Goal: Task Accomplishment & Management: Use online tool/utility

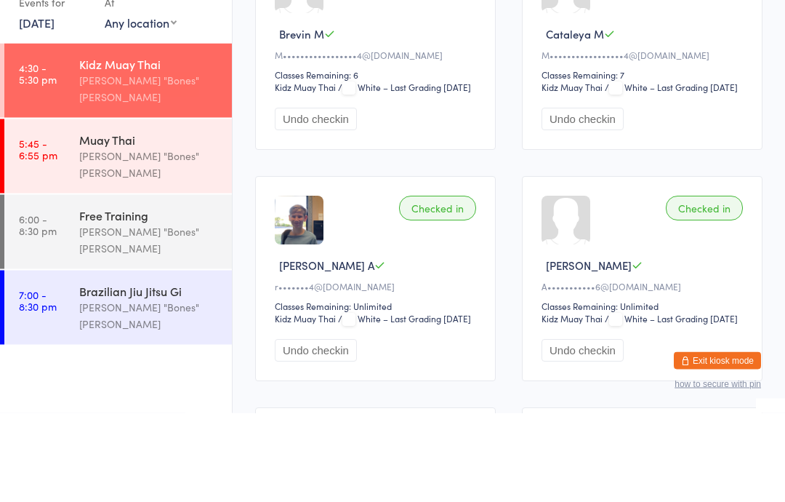
click at [108, 220] on div "Muay Thai" at bounding box center [149, 228] width 140 height 16
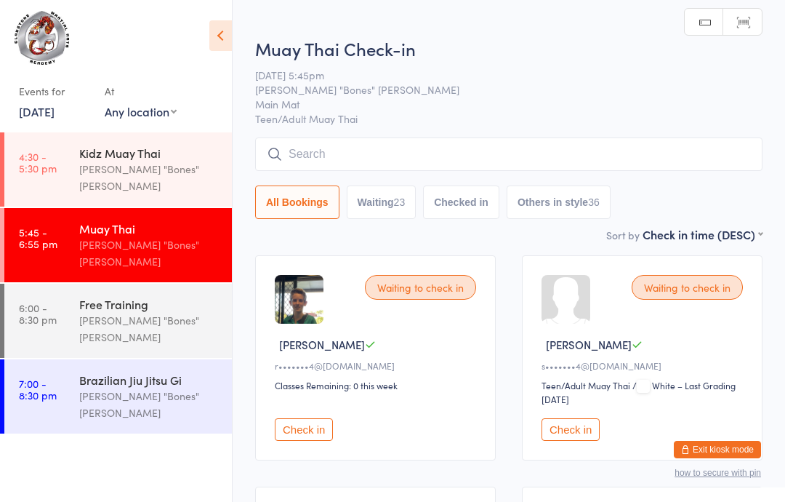
click at [303, 152] on input "search" at bounding box center [509, 153] width 508 height 33
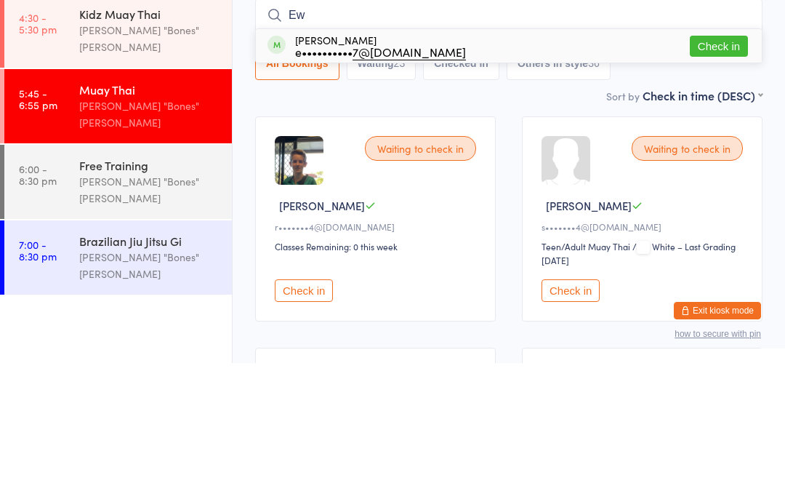
type input "Ew"
click at [713, 175] on button "Check in" at bounding box center [719, 185] width 58 height 21
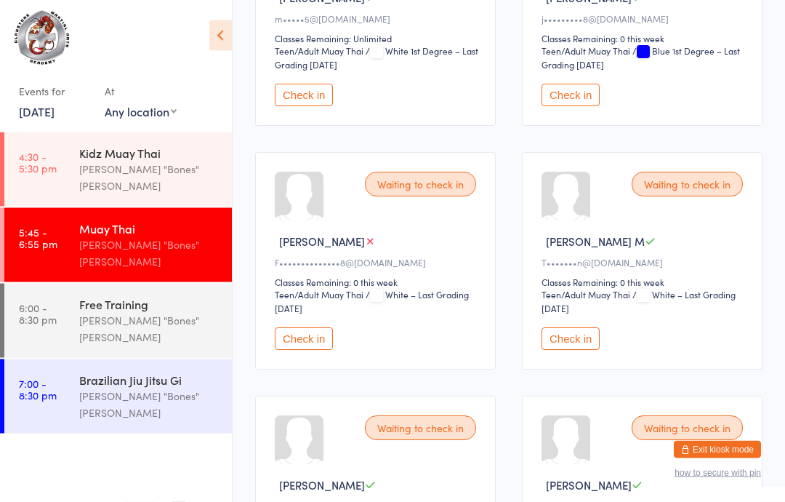
scroll to position [1068, 0]
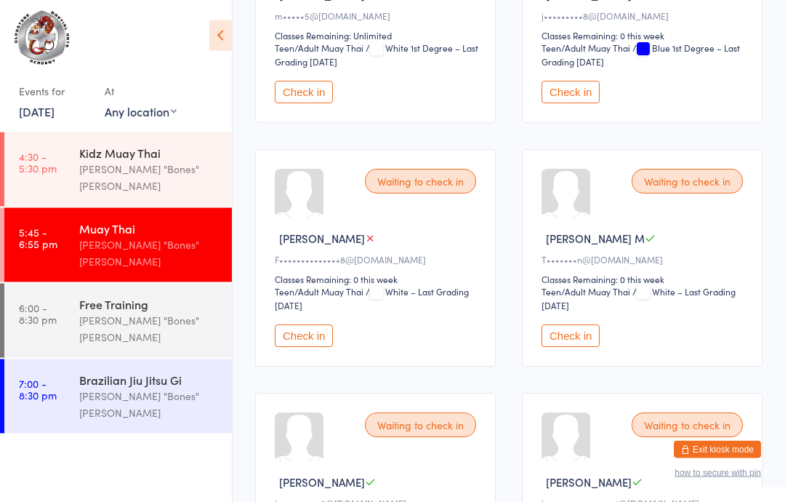
click at [453, 194] on div "Waiting to check in" at bounding box center [420, 181] width 111 height 25
click at [316, 347] on button "Check in" at bounding box center [304, 335] width 58 height 23
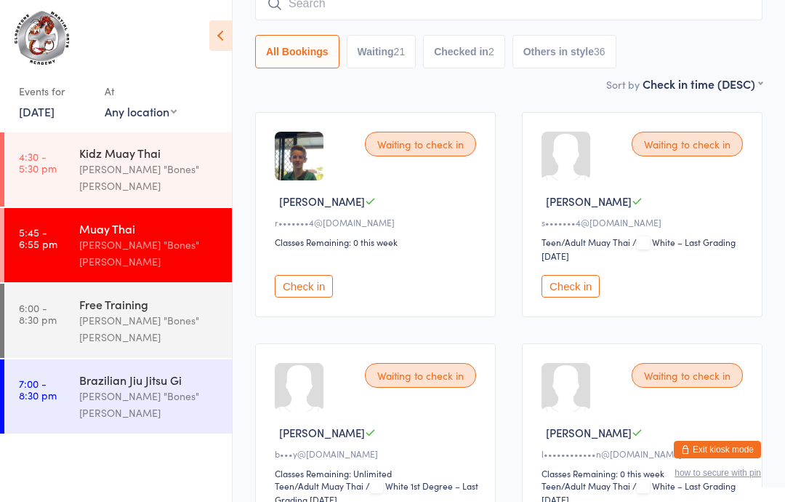
scroll to position [0, 0]
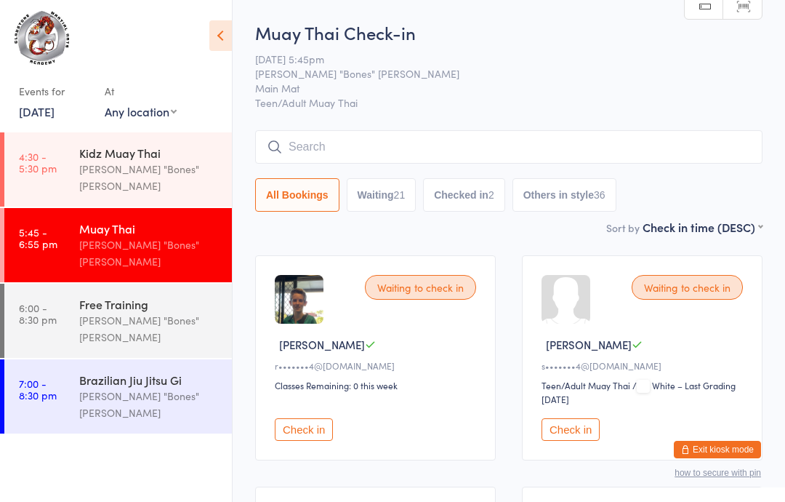
click at [351, 150] on input "search" at bounding box center [509, 146] width 508 height 33
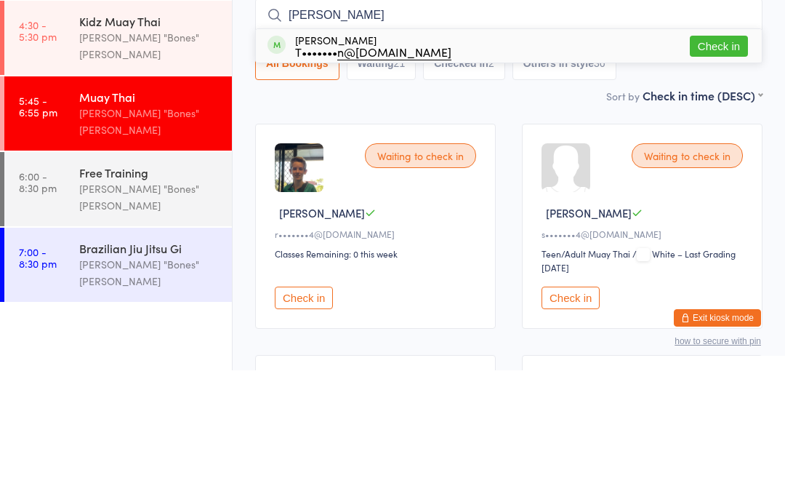
type input "[PERSON_NAME]"
click at [719, 167] on button "Check in" at bounding box center [719, 177] width 58 height 21
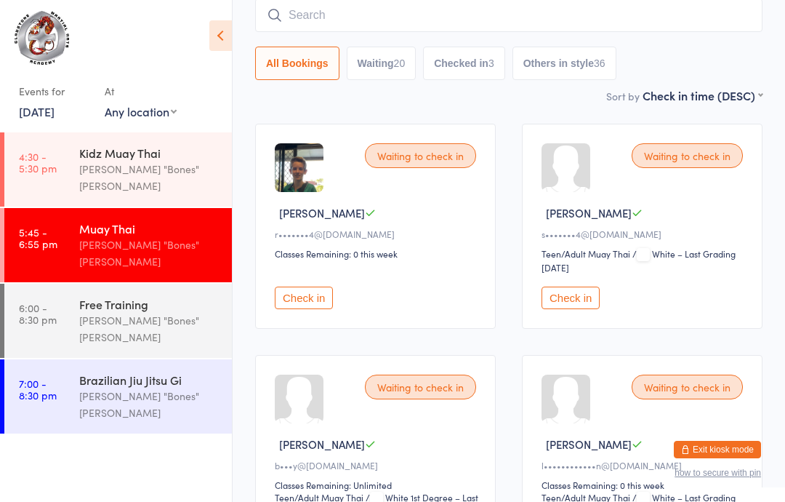
click at [145, 208] on div "Muay Thai [PERSON_NAME] "Bones" [PERSON_NAME]" at bounding box center [155, 245] width 153 height 74
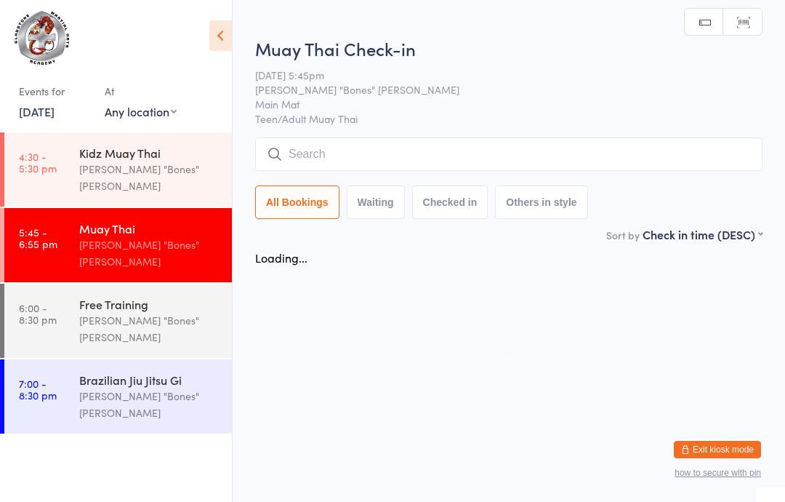
scroll to position [0, 0]
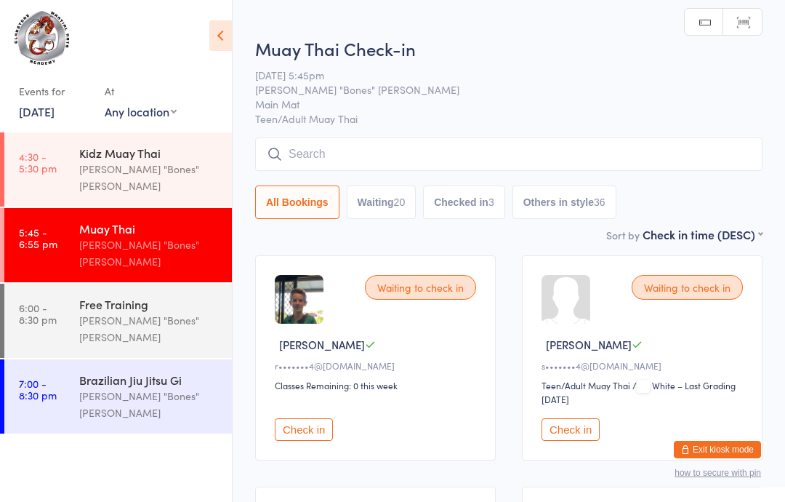
click at [190, 236] on div "[PERSON_NAME] "Bones" [PERSON_NAME]" at bounding box center [149, 252] width 140 height 33
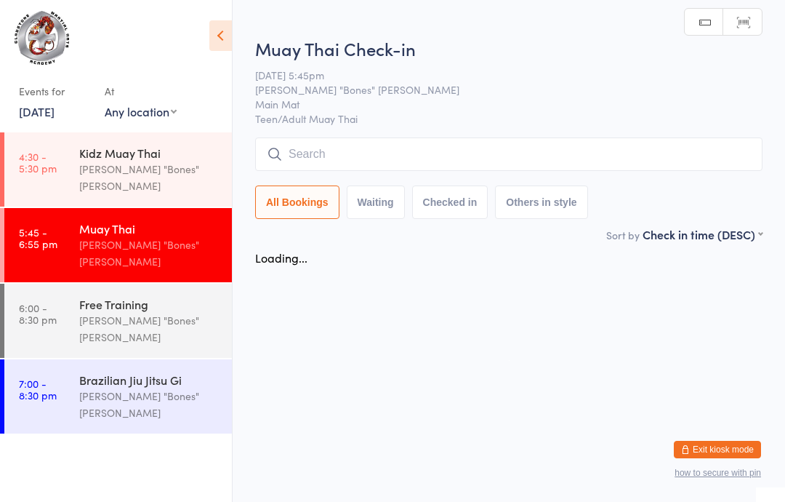
click at [416, 153] on input "search" at bounding box center [509, 153] width 508 height 33
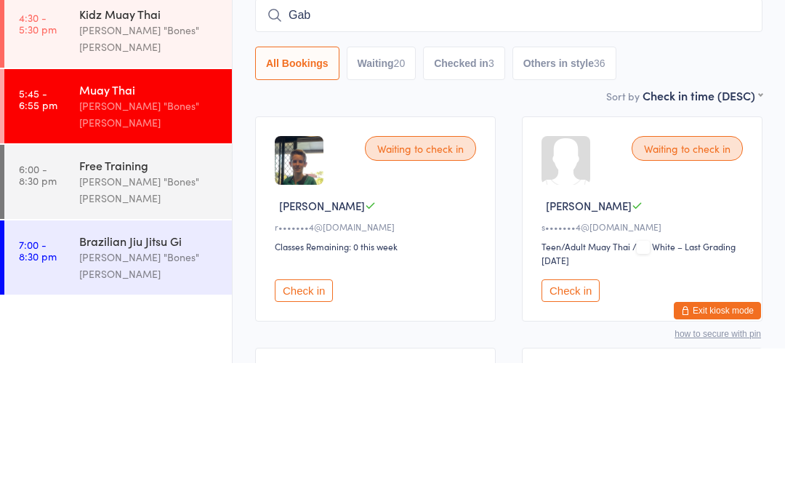
type input "Gabe"
